Goal: Task Accomplishment & Management: Manage account settings

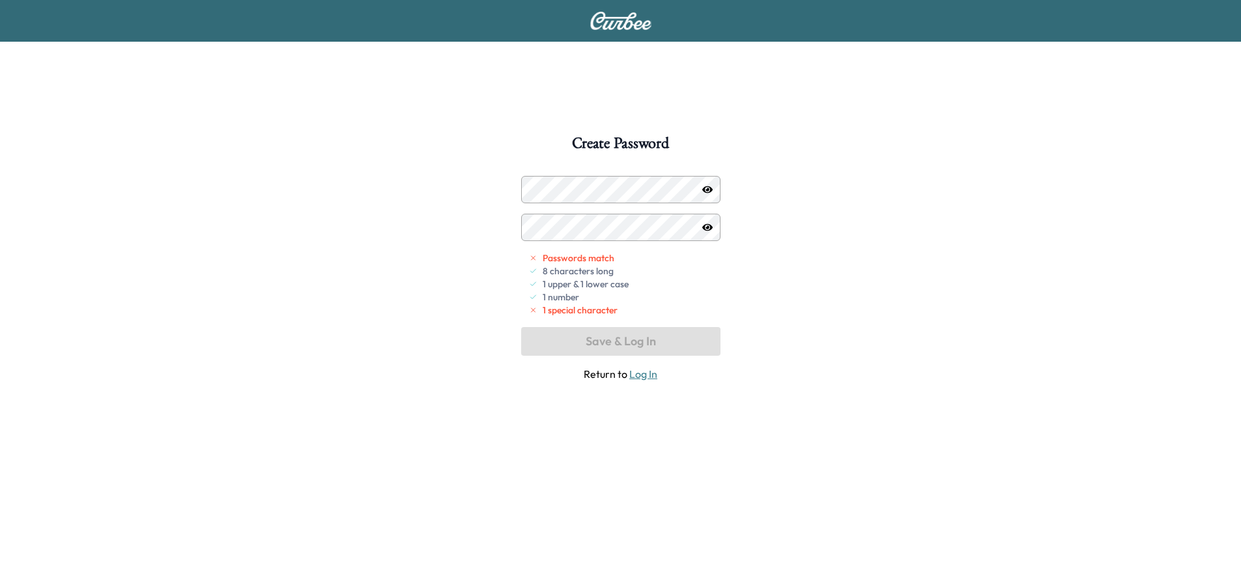
click at [709, 186] on icon "button" at bounding box center [707, 189] width 10 height 7
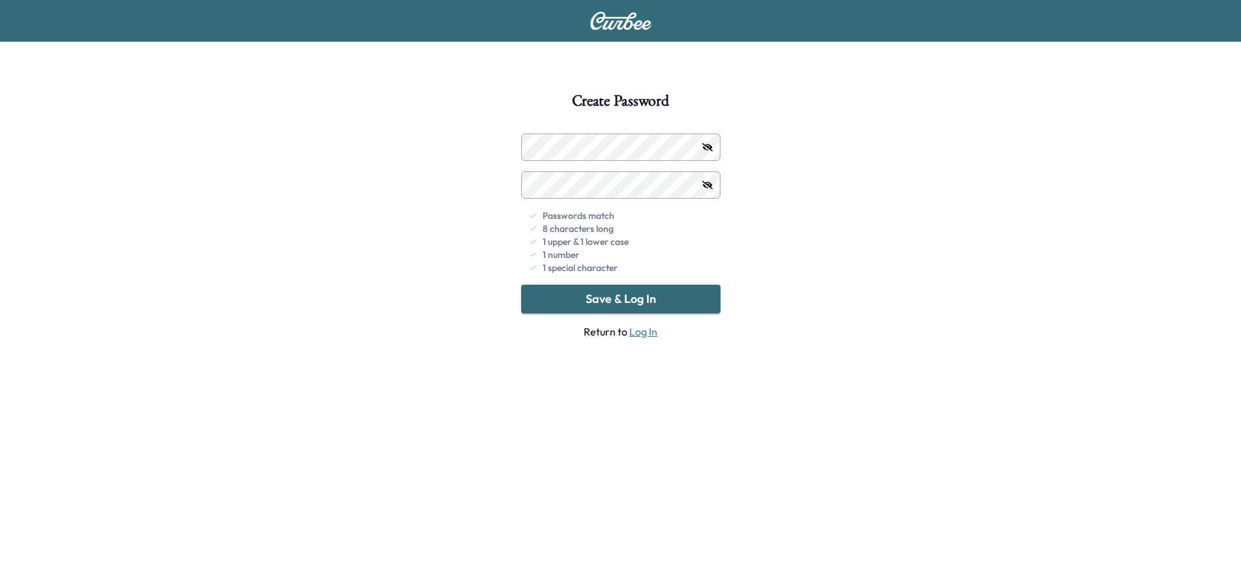
scroll to position [65, 0]
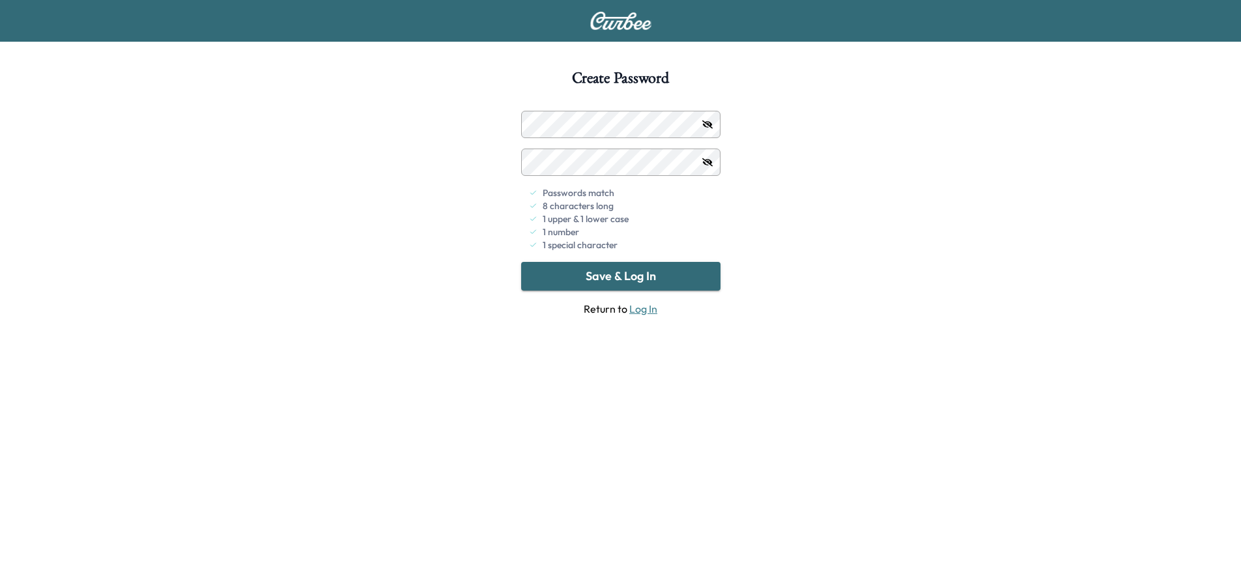
click at [638, 278] on button "Save & Log In" at bounding box center [620, 276] width 199 height 29
click at [588, 276] on button "Save & Log In" at bounding box center [620, 276] width 199 height 29
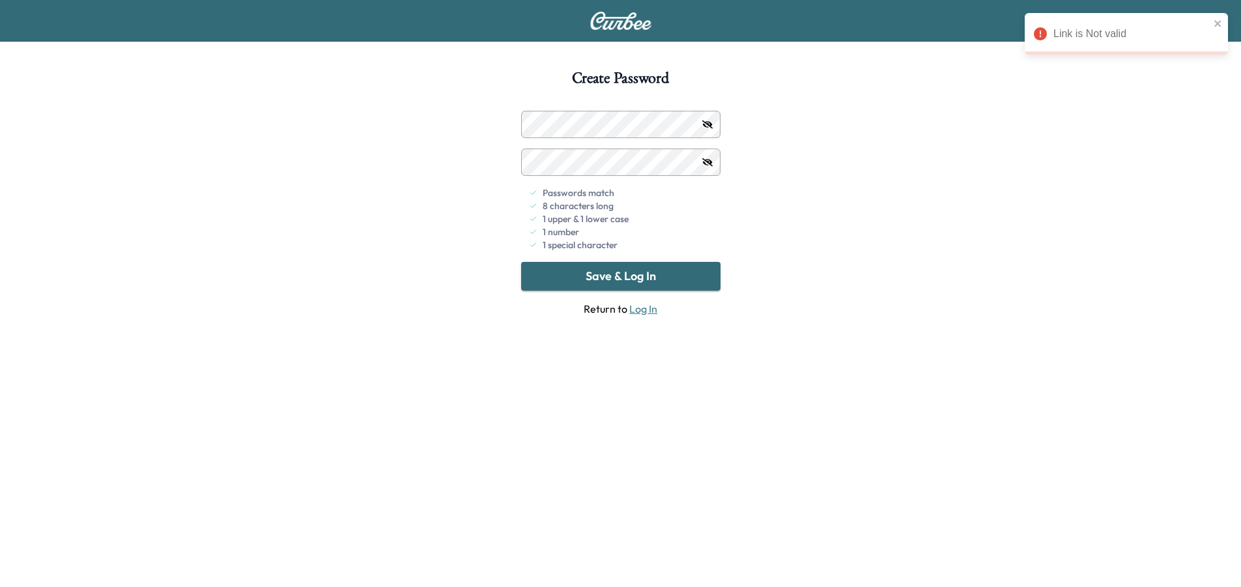
click at [638, 307] on link "Log In" at bounding box center [643, 308] width 28 height 13
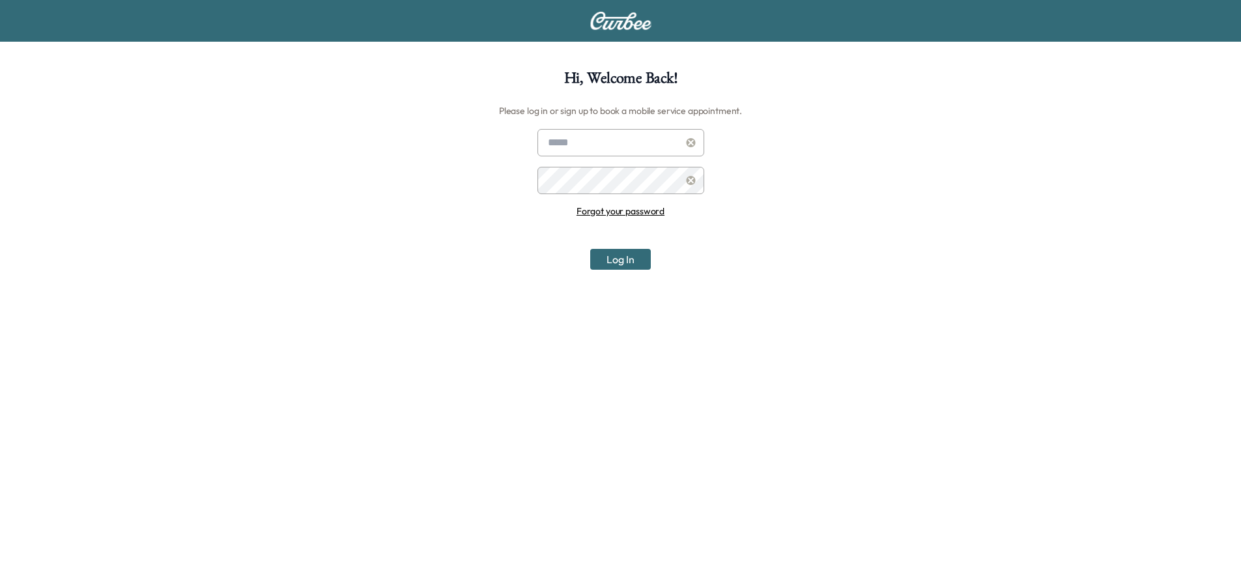
click at [635, 145] on input "text" at bounding box center [620, 142] width 167 height 27
type input "**********"
click at [623, 255] on button "Log In" at bounding box center [620, 259] width 61 height 21
